Goal: Navigation & Orientation: Find specific page/section

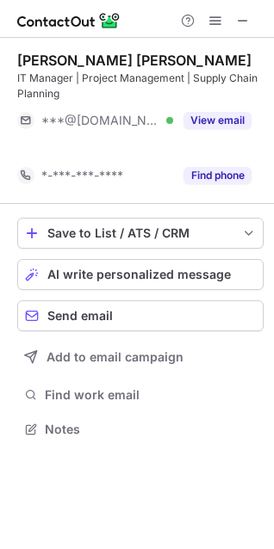
scroll to position [390, 274]
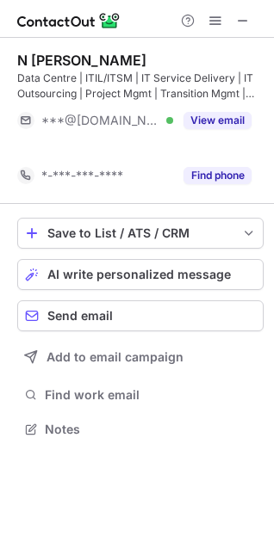
scroll to position [390, 274]
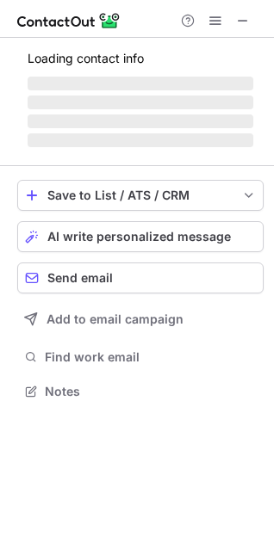
scroll to position [429, 274]
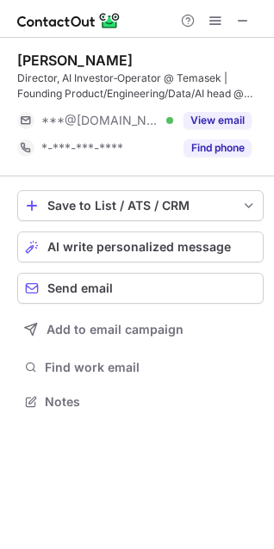
scroll to position [390, 274]
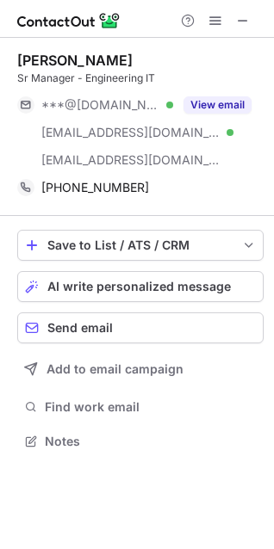
scroll to position [429, 274]
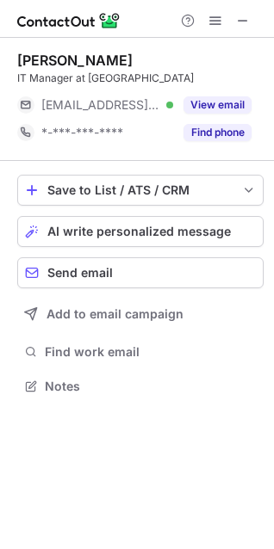
scroll to position [374, 274]
